Goal: Task Accomplishment & Management: Manage account settings

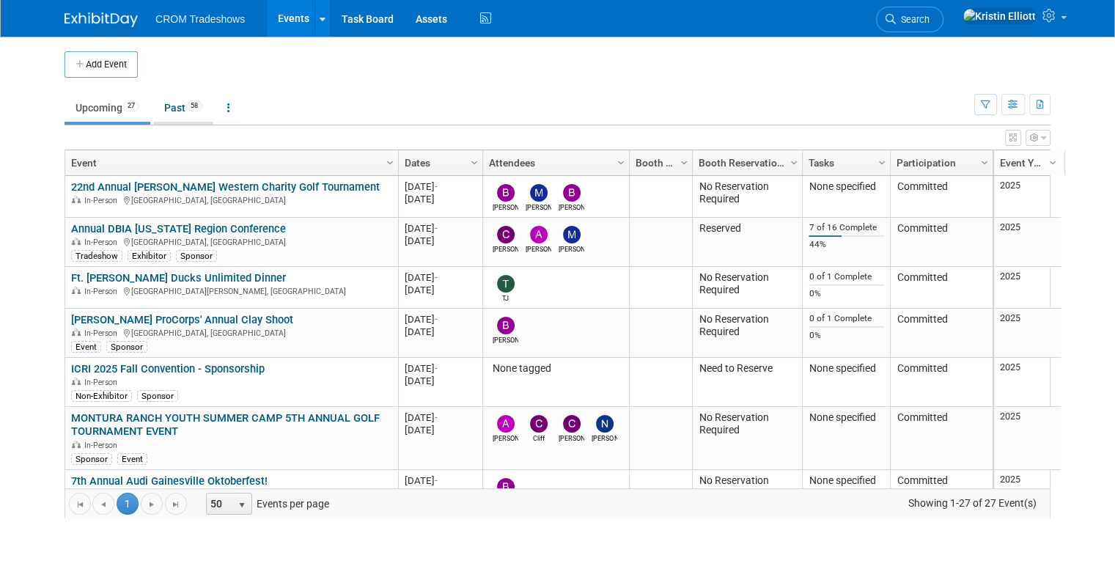
click at [180, 99] on link "Past 58" at bounding box center [183, 108] width 60 height 28
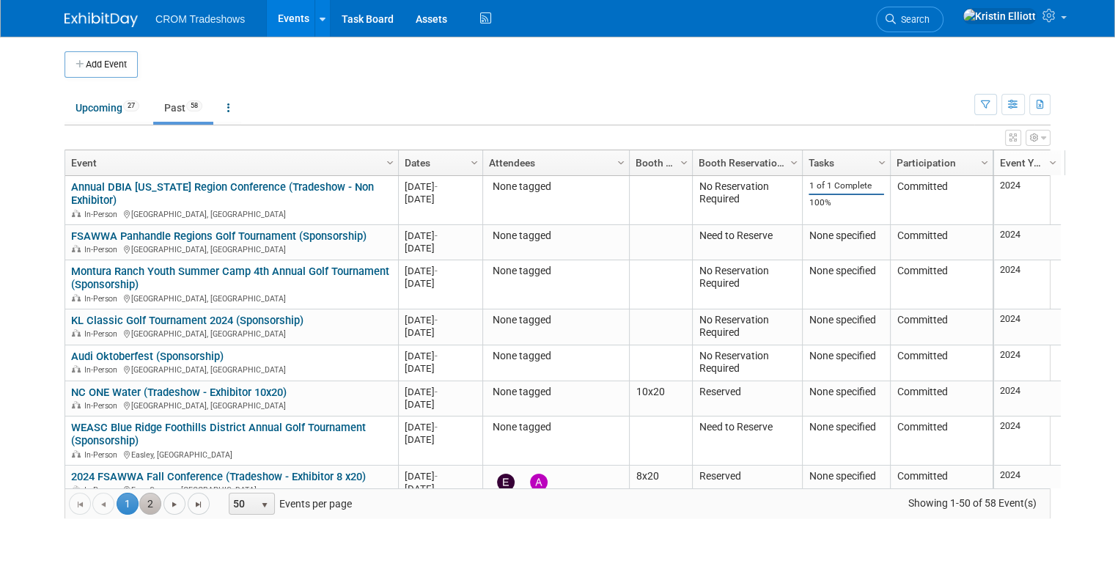
click at [141, 504] on link "2" at bounding box center [150, 504] width 22 height 22
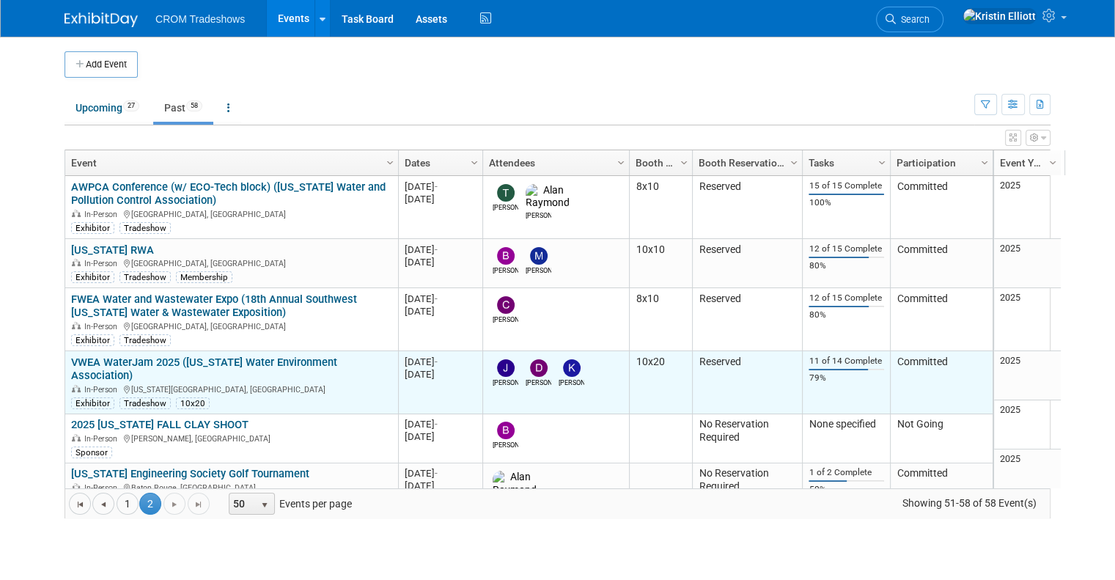
scroll to position [132, 0]
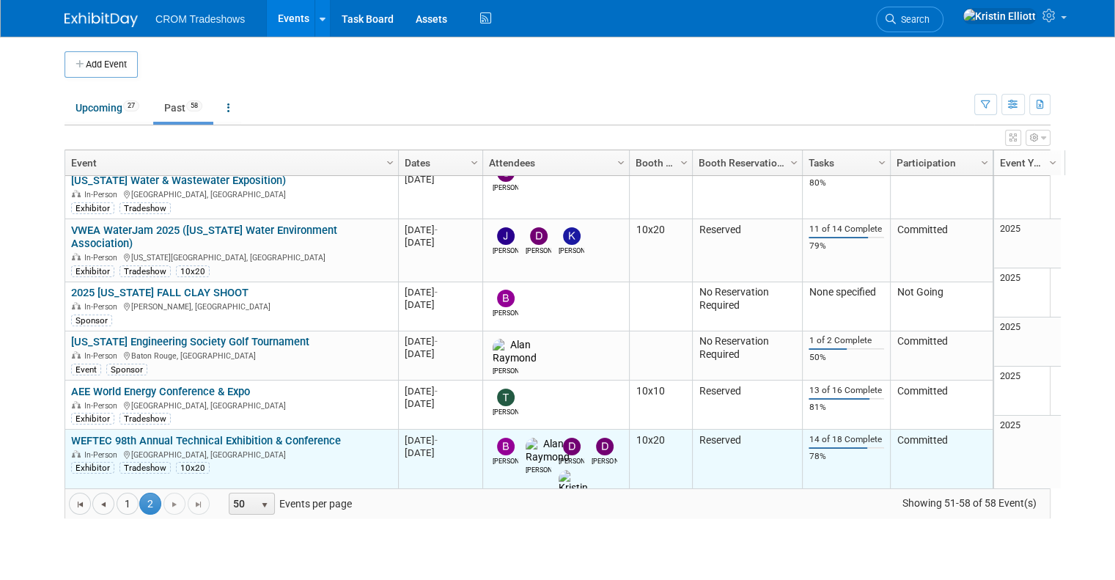
click at [243, 434] on link "WEFTEC 98th Annual Technical Exhibition & Conference" at bounding box center [206, 440] width 270 height 13
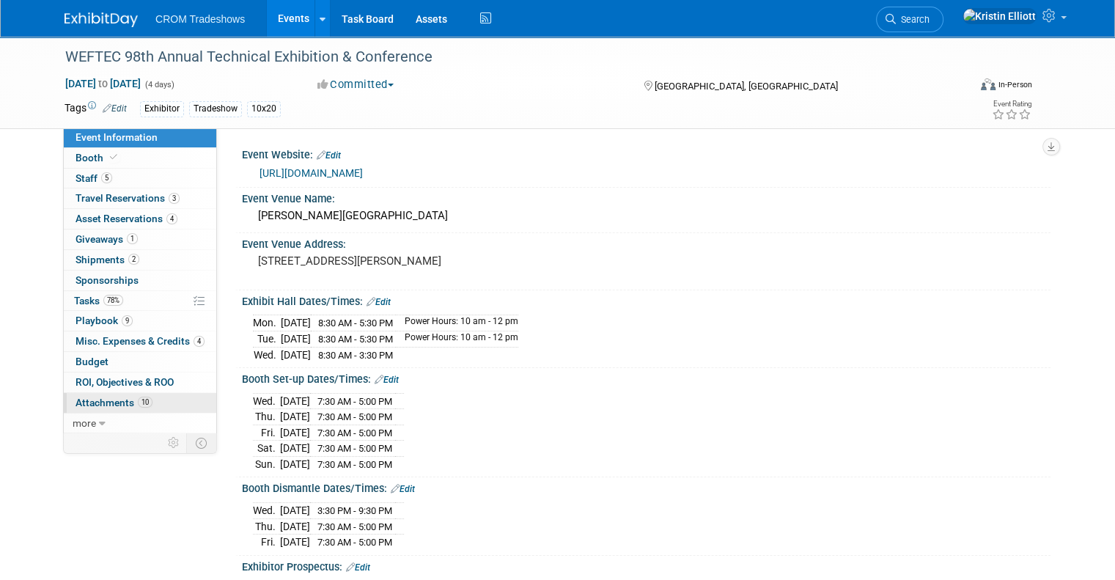
click at [138, 398] on span "10" at bounding box center [145, 402] width 15 height 11
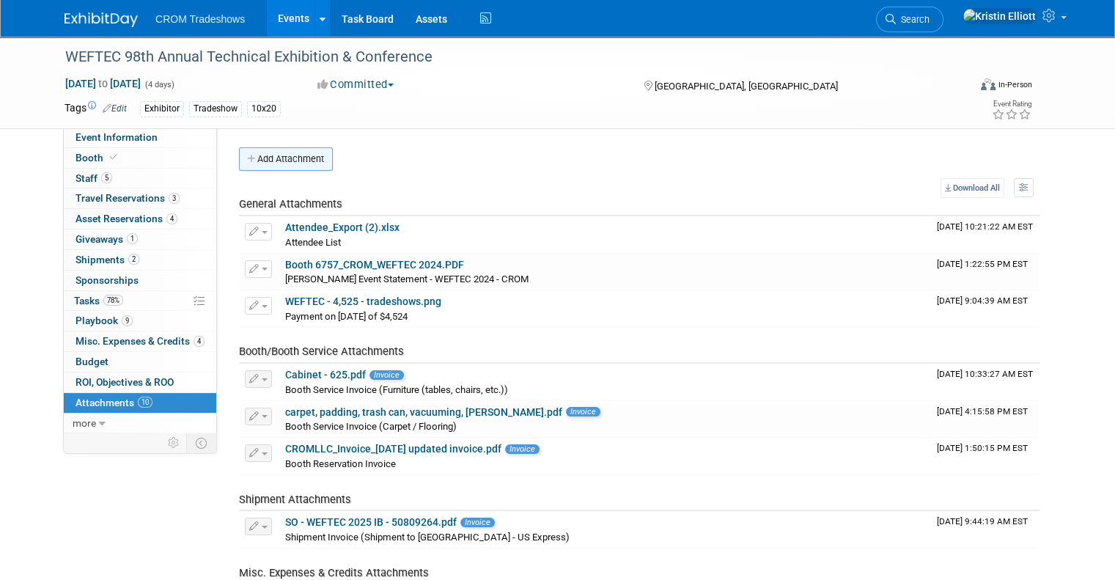
click at [291, 158] on button "Add Attachment" at bounding box center [286, 158] width 94 height 23
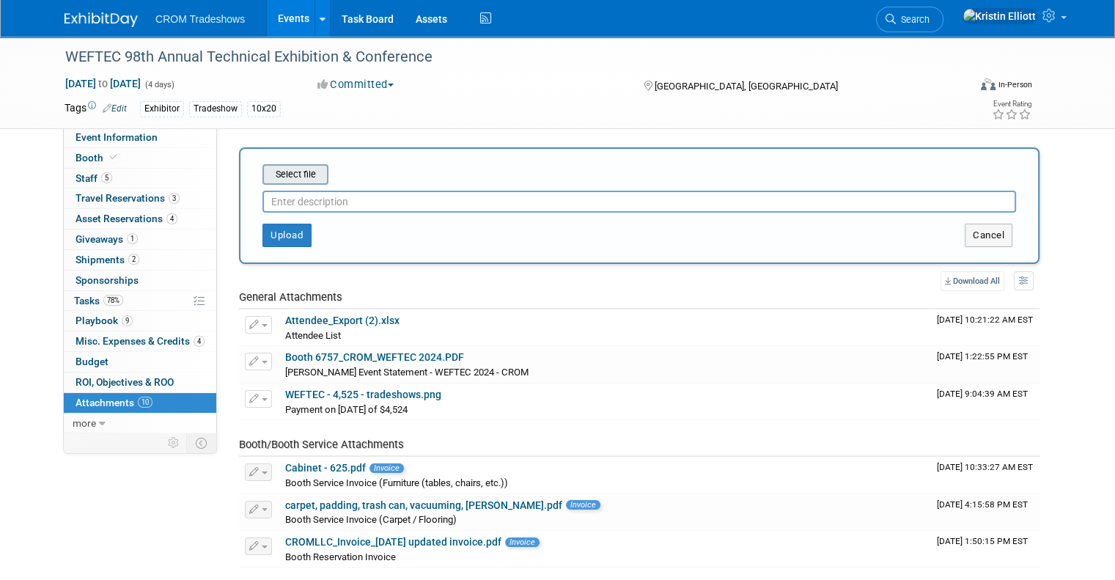
click at [290, 171] on input "file" at bounding box center [239, 175] width 174 height 18
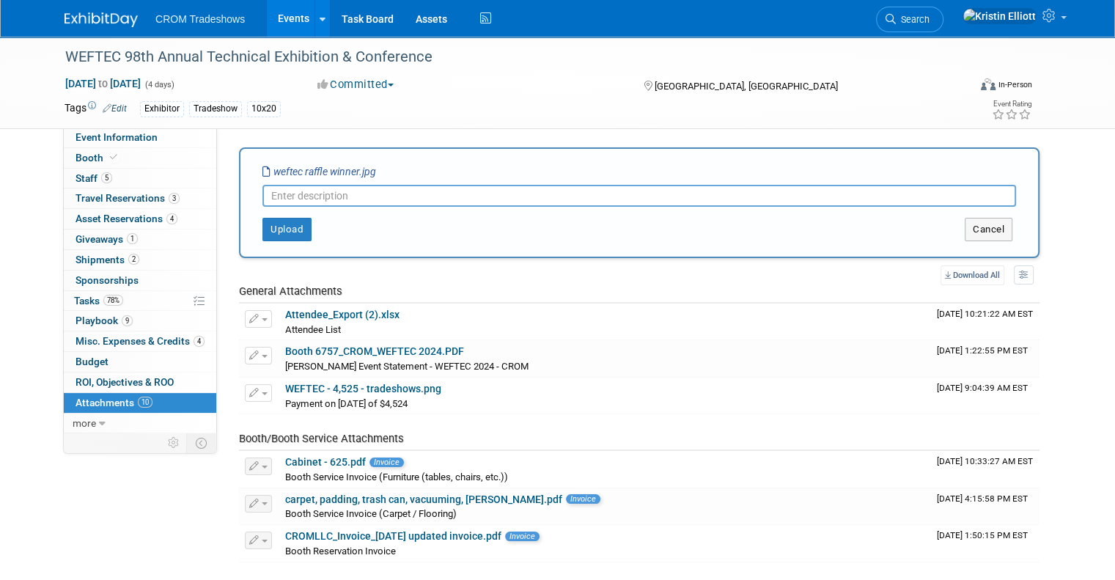
click at [388, 195] on input "text" at bounding box center [638, 196] width 753 height 22
type input "W"
click at [1008, 218] on button "Cancel" at bounding box center [989, 229] width 48 height 23
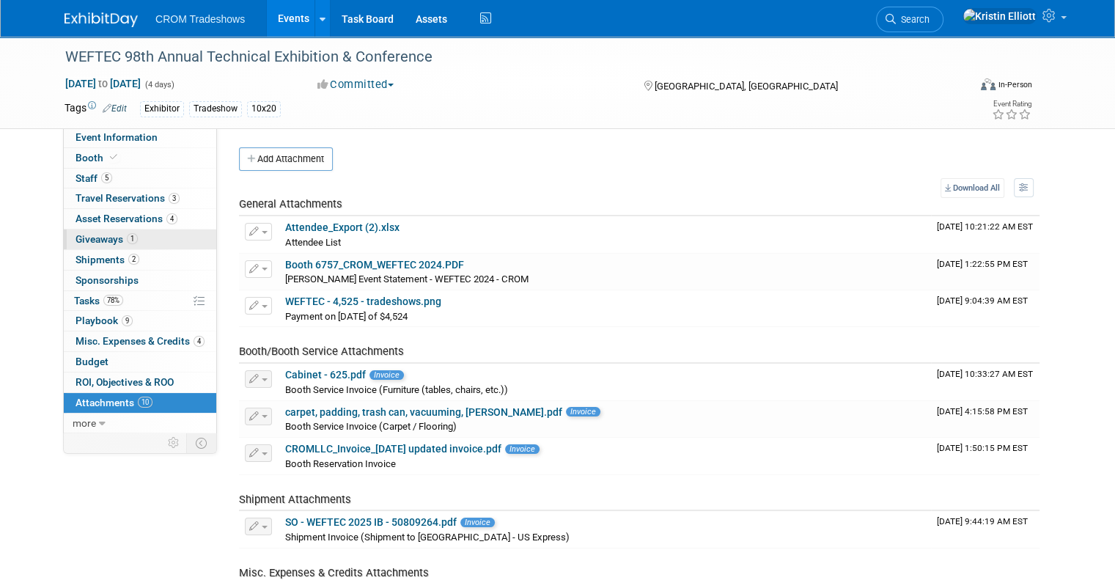
click at [86, 245] on link "1 Giveaways 1" at bounding box center [140, 239] width 152 height 20
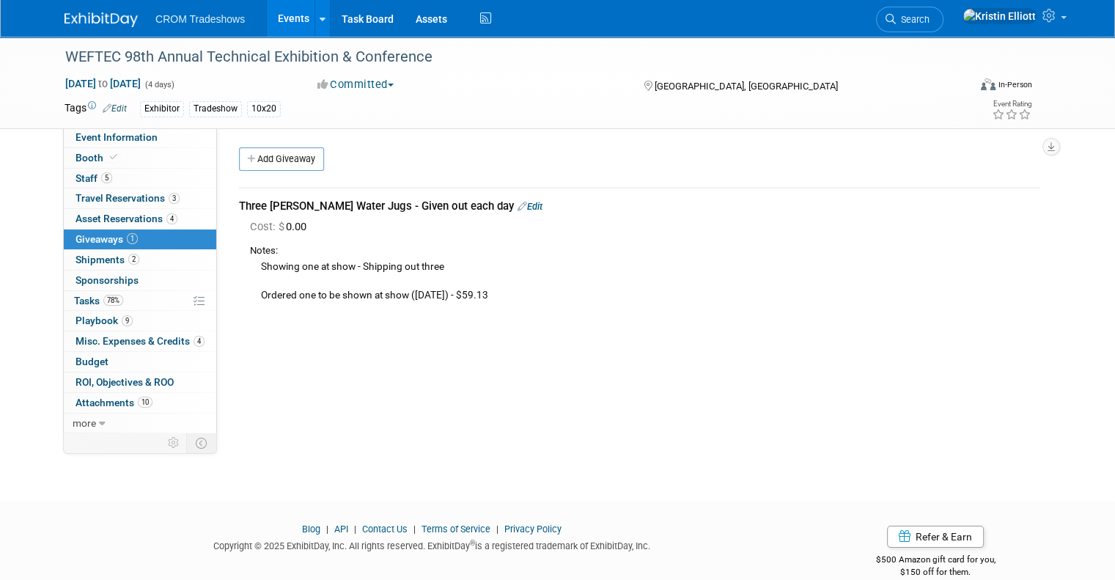
click at [517, 207] on link "Edit" at bounding box center [529, 206] width 25 height 11
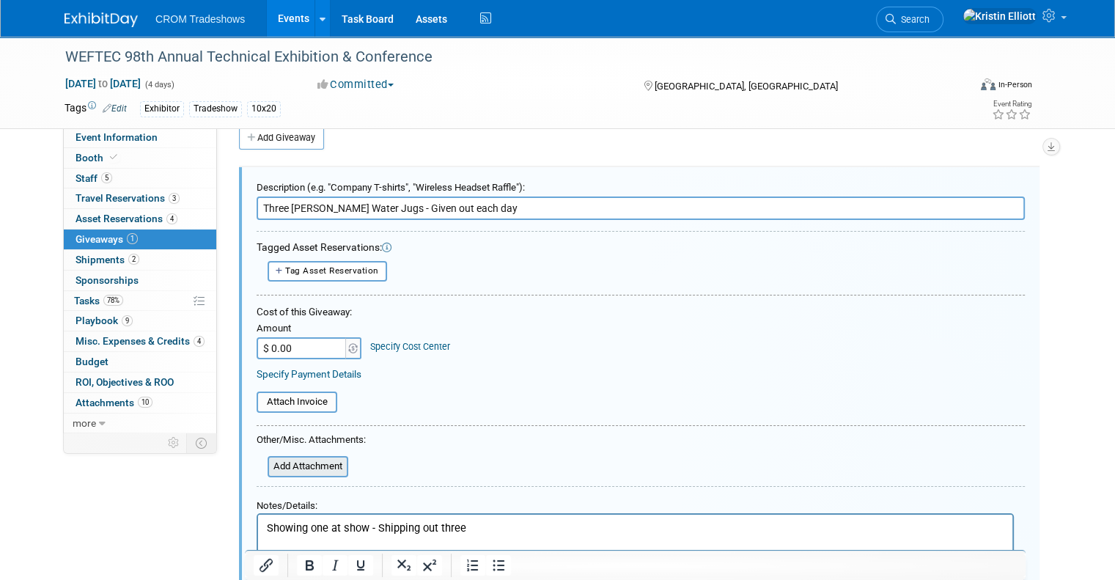
click at [294, 457] on input "file" at bounding box center [259, 466] width 174 height 18
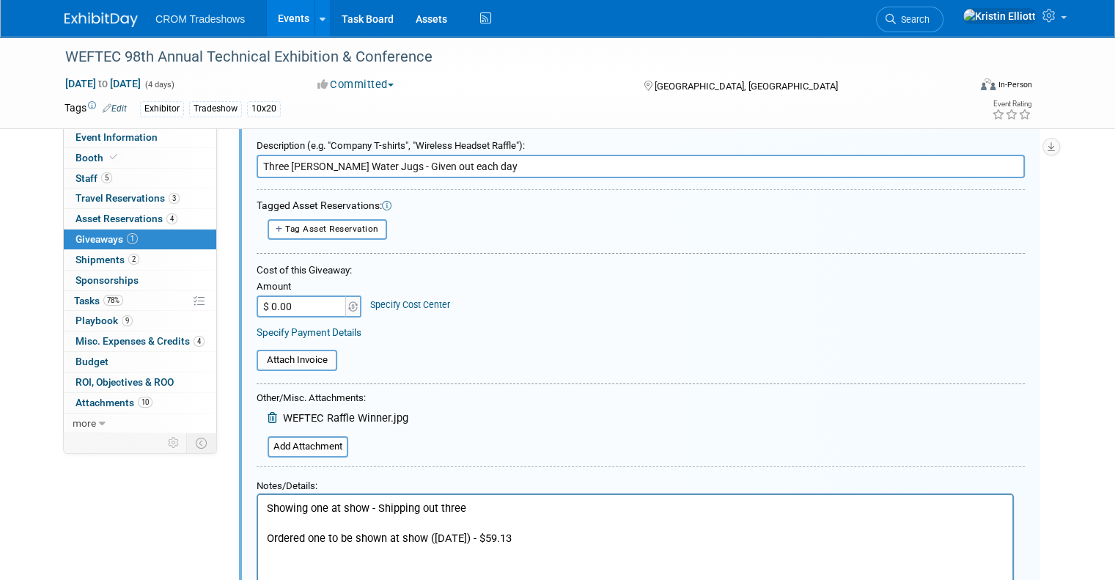
scroll to position [70, 0]
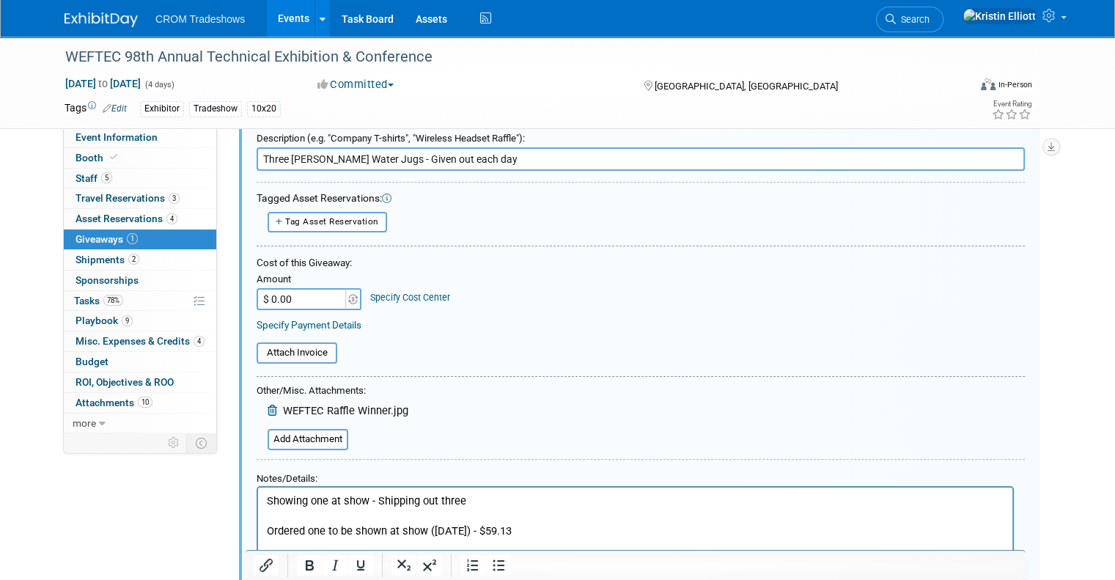
click at [304, 304] on input "$ 0.00" at bounding box center [303, 299] width 92 height 22
type input "$ 59.40"
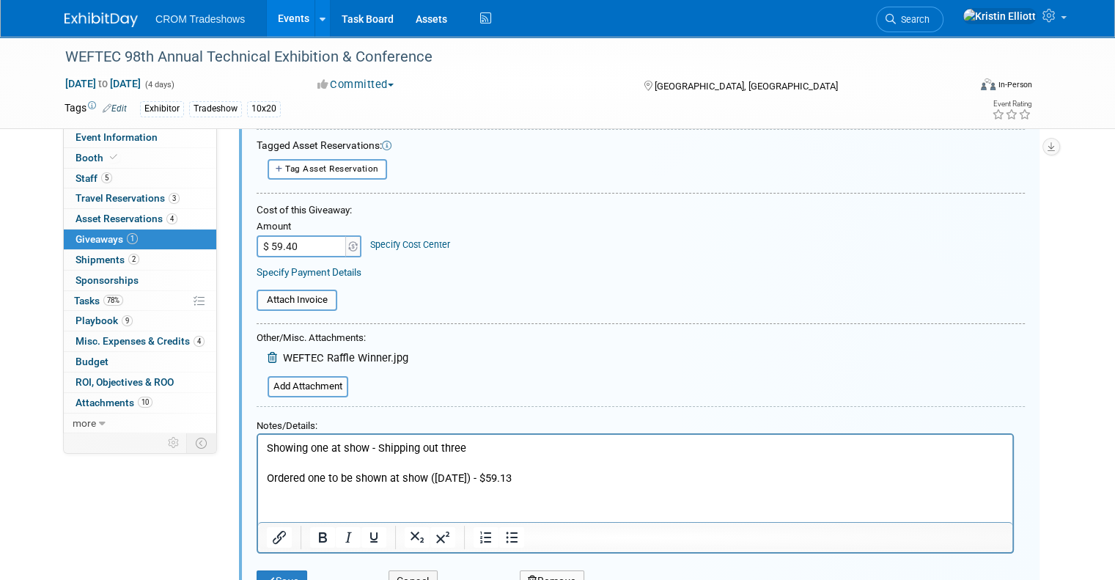
click at [538, 479] on p "Showing one at show - Shipping out three Ordered one to be shown at show (9/3/2…" at bounding box center [635, 462] width 737 height 45
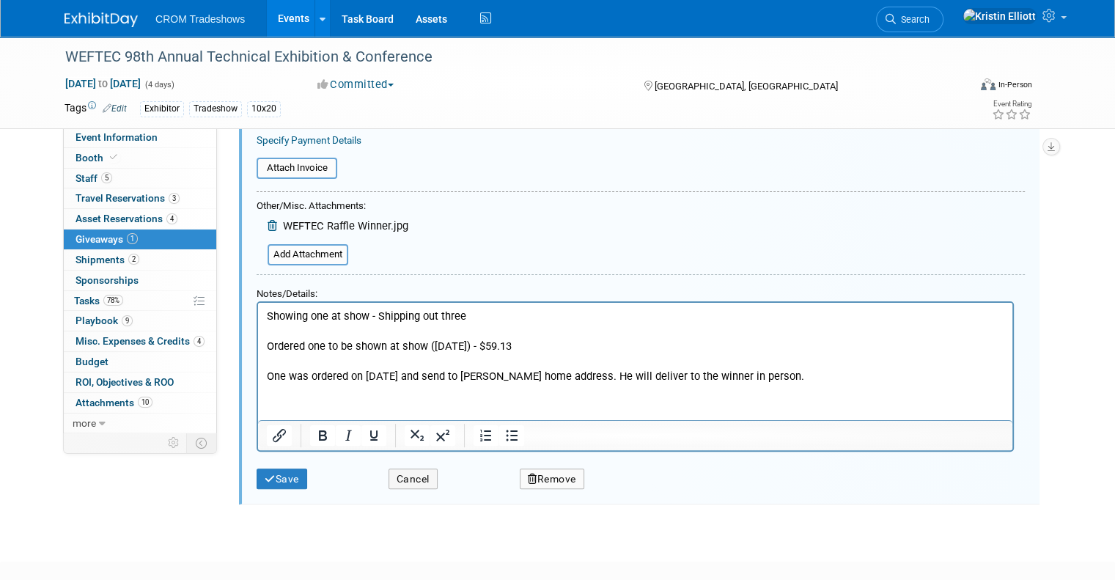
scroll to position [257, 0]
click at [287, 482] on button "Save" at bounding box center [282, 477] width 51 height 21
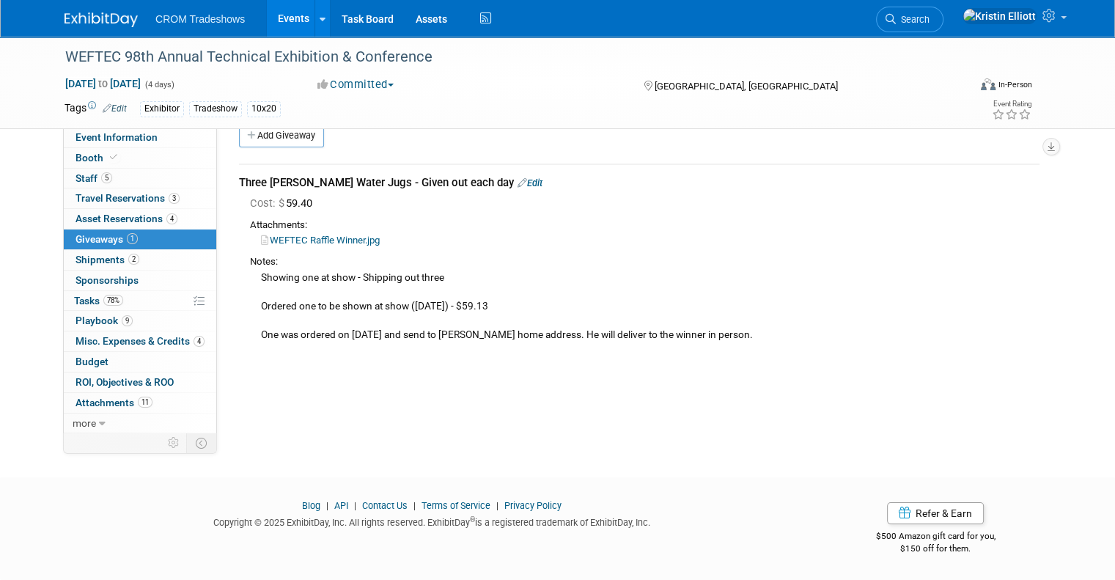
scroll to position [21, 0]
